Goal: Task Accomplishment & Management: Complete application form

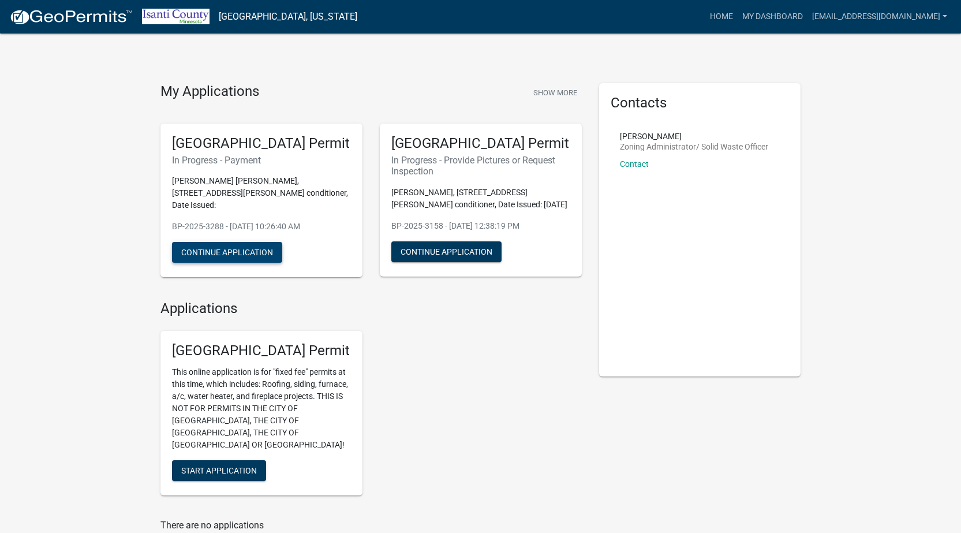
click at [279, 263] on button "Continue Application" at bounding box center [227, 252] width 110 height 21
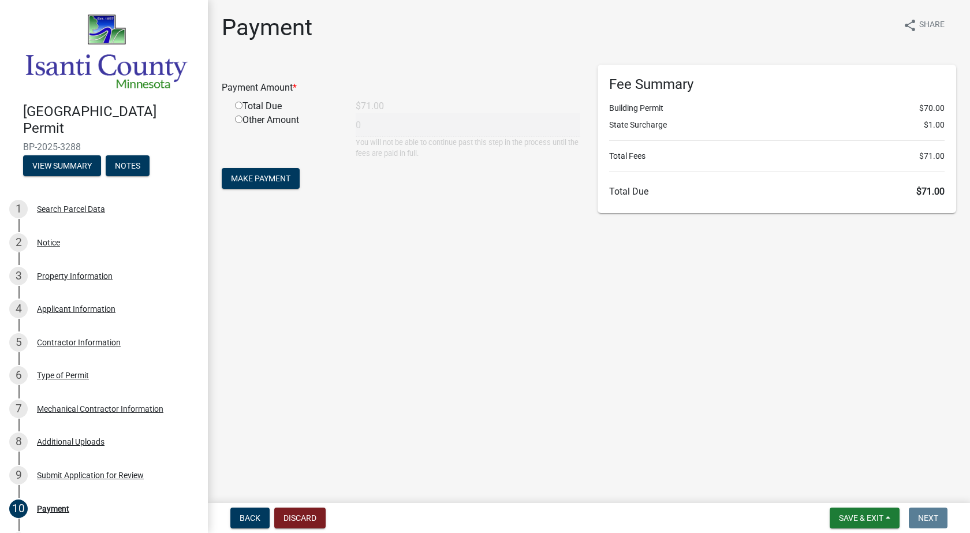
click at [247, 113] on div "Total Due" at bounding box center [286, 106] width 121 height 14
click at [242, 109] on input "radio" at bounding box center [239, 106] width 8 height 8
radio input "true"
type input "71"
click at [274, 183] on span "Make Payment" at bounding box center [260, 178] width 59 height 9
